Goal: Task Accomplishment & Management: Manage account settings

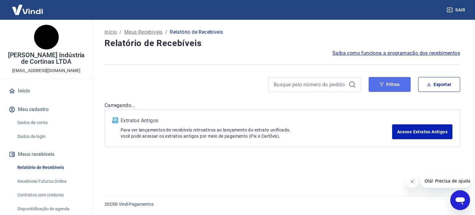
click at [394, 85] on button "Filtros" at bounding box center [390, 84] width 42 height 15
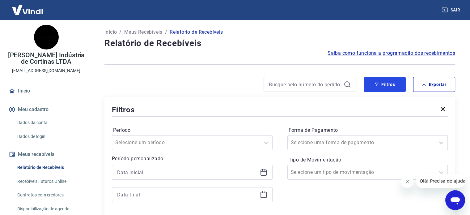
scroll to position [31, 0]
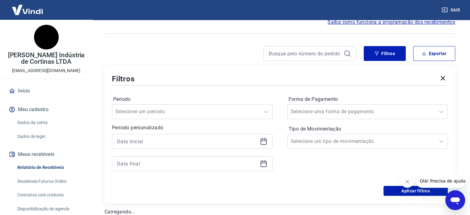
click at [266, 139] on icon at bounding box center [263, 141] width 7 height 7
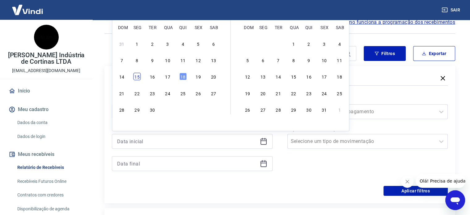
click at [136, 78] on div "15" at bounding box center [137, 76] width 7 height 7
click at [136, 78] on div "Filtros" at bounding box center [280, 78] width 336 height 11
type input "[DATE]"
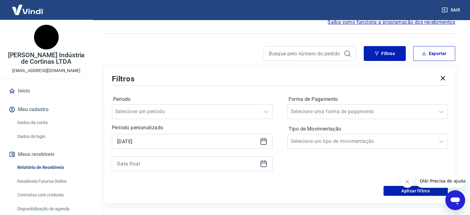
click at [265, 168] on div at bounding box center [192, 163] width 161 height 15
click at [264, 166] on icon at bounding box center [263, 163] width 7 height 7
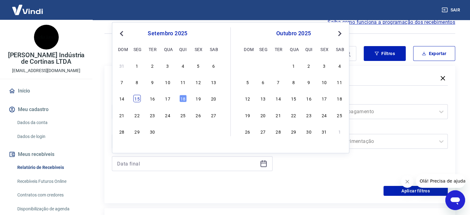
click at [138, 99] on div "15" at bounding box center [137, 98] width 7 height 7
click at [138, 99] on label "Período" at bounding box center [192, 99] width 158 height 7
type input "[DATE]"
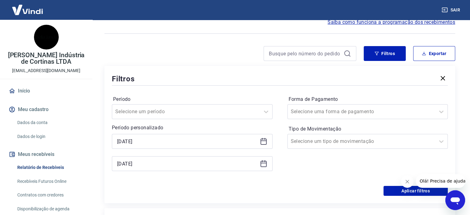
click at [264, 140] on icon at bounding box center [263, 141] width 7 height 7
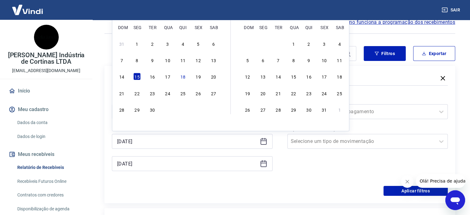
click at [154, 79] on div "16" at bounding box center [152, 76] width 7 height 7
click at [153, 78] on div "Filtros" at bounding box center [280, 78] width 336 height 11
type input "[DATE]"
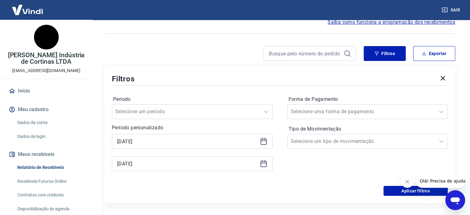
click at [153, 78] on div "Filtros" at bounding box center [280, 78] width 336 height 11
click at [265, 164] on icon at bounding box center [263, 163] width 7 height 7
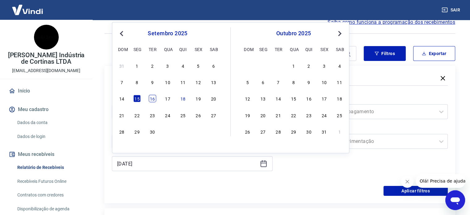
click at [152, 100] on div "16" at bounding box center [152, 98] width 7 height 7
click at [152, 100] on label "Período" at bounding box center [192, 99] width 158 height 7
type input "[DATE]"
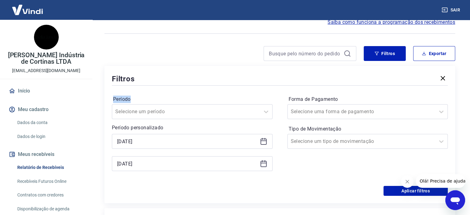
click at [152, 100] on label "Período" at bounding box center [192, 99] width 158 height 7
click at [415, 190] on button "Aplicar filtros" at bounding box center [416, 191] width 64 height 10
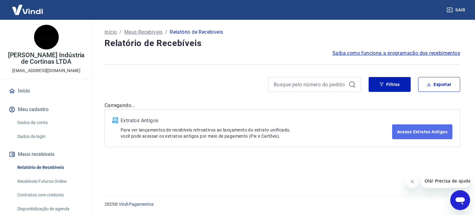
click at [425, 136] on link "Acesse Extratos Antigos" at bounding box center [422, 131] width 60 height 15
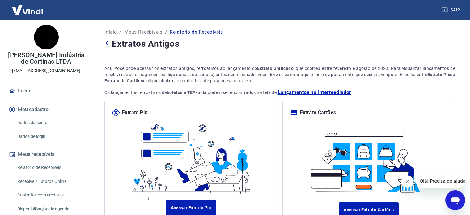
click at [24, 91] on link "Início" at bounding box center [46, 91] width 78 height 14
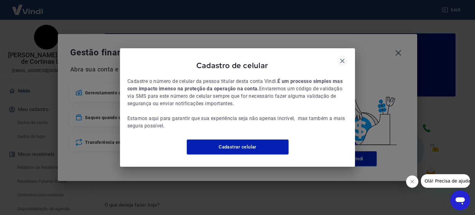
click at [346, 56] on button "button" at bounding box center [342, 61] width 11 height 11
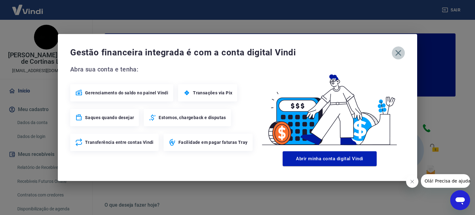
click at [398, 52] on icon "button" at bounding box center [398, 53] width 6 height 6
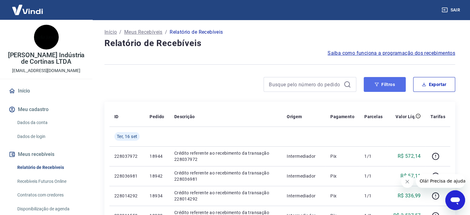
click at [388, 85] on button "Filtros" at bounding box center [385, 84] width 42 height 15
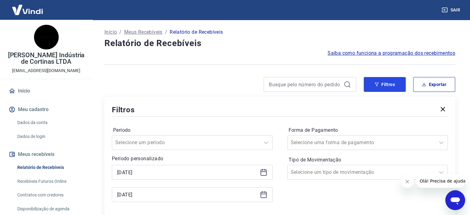
scroll to position [31, 0]
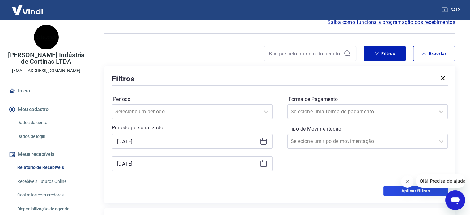
click at [393, 191] on button "Aplicar filtros" at bounding box center [416, 191] width 64 height 10
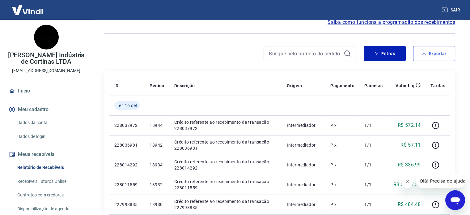
click at [442, 56] on button "Exportar" at bounding box center [434, 53] width 42 height 15
type input "[DATE]"
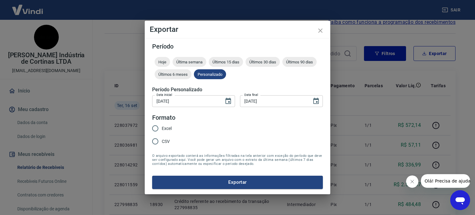
click at [159, 130] on input "Excel" at bounding box center [155, 128] width 13 height 13
radio input "true"
click at [243, 182] on button "Exportar" at bounding box center [237, 182] width 171 height 13
